Goal: Transaction & Acquisition: Purchase product/service

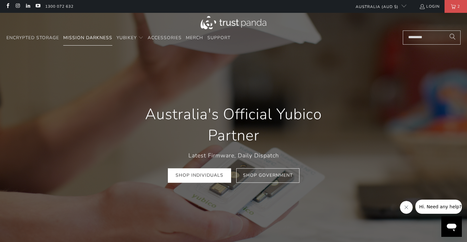
click at [72, 39] on span "Mission Darkness" at bounding box center [87, 38] width 49 height 6
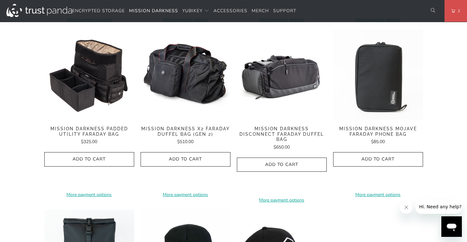
scroll to position [859, 0]
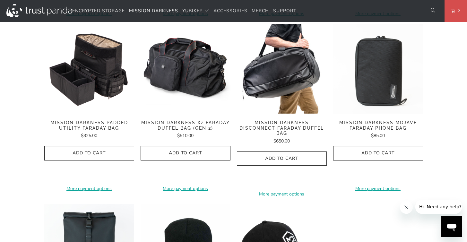
click at [275, 67] on img at bounding box center [282, 69] width 90 height 90
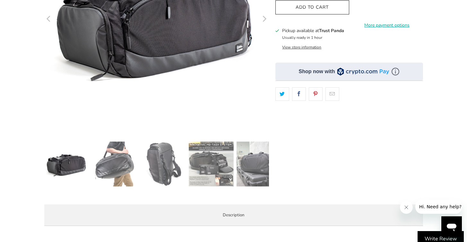
scroll to position [165, 0]
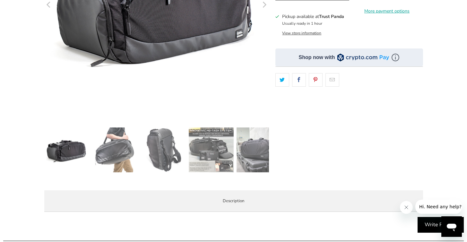
click at [119, 146] on img at bounding box center [115, 150] width 45 height 45
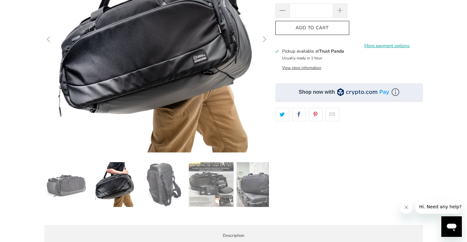
scroll to position [137, 0]
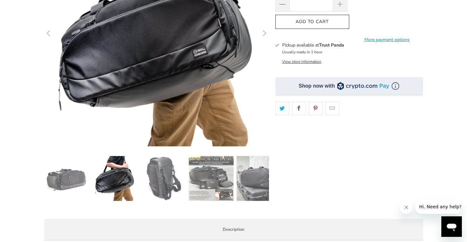
click at [151, 165] on img at bounding box center [163, 178] width 45 height 45
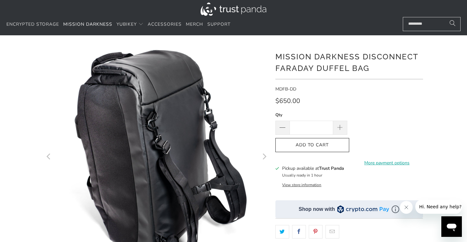
scroll to position [9, 0]
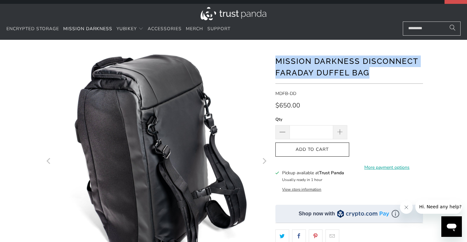
drag, startPoint x: 370, startPoint y: 74, endPoint x: 276, endPoint y: 60, distance: 95.1
click at [276, 60] on h1 "Mission Darkness Disconnect Faraday Duffel Bag" at bounding box center [350, 66] width 148 height 24
copy h1 "Mission Darkness Disconnect Faraday Duffel Bag"
